Goal: Task Accomplishment & Management: Manage account settings

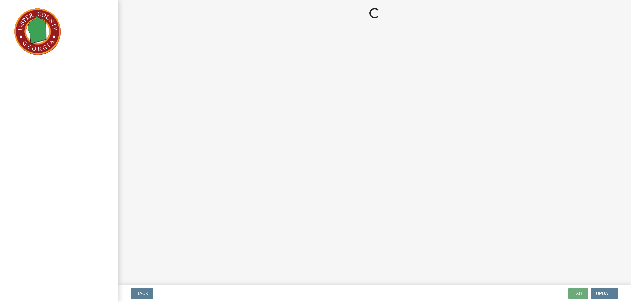
select select "3: 3"
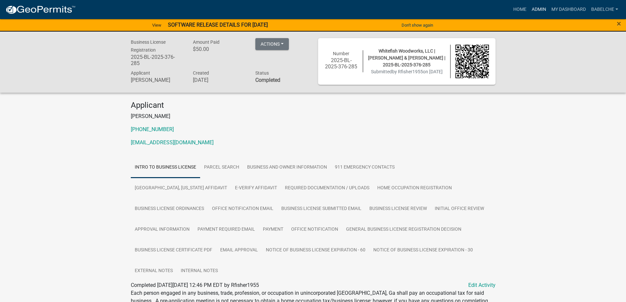
click at [543, 7] on link "Admin" at bounding box center [539, 9] width 20 height 12
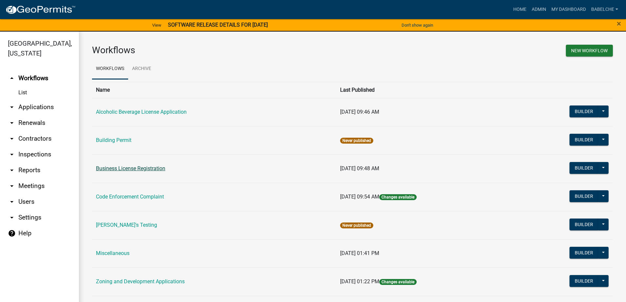
click at [162, 169] on link "Business License Registration" at bounding box center [130, 168] width 69 height 6
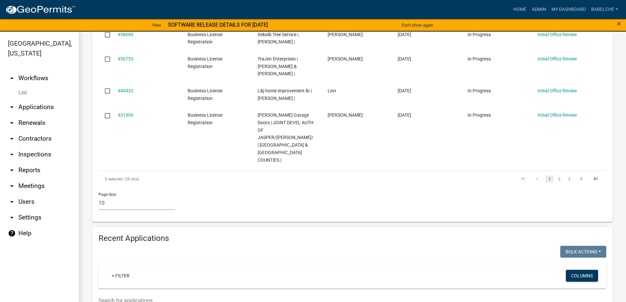
scroll to position [427, 0]
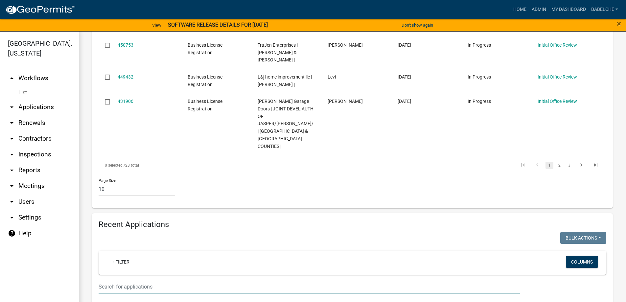
click at [162, 280] on input "text" at bounding box center [309, 286] width 421 height 13
type input "Miss"
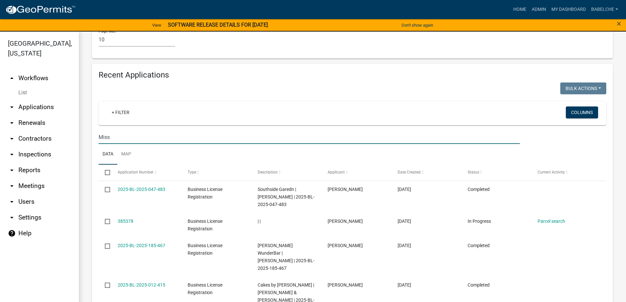
scroll to position [592, 0]
